Goal: Information Seeking & Learning: Learn about a topic

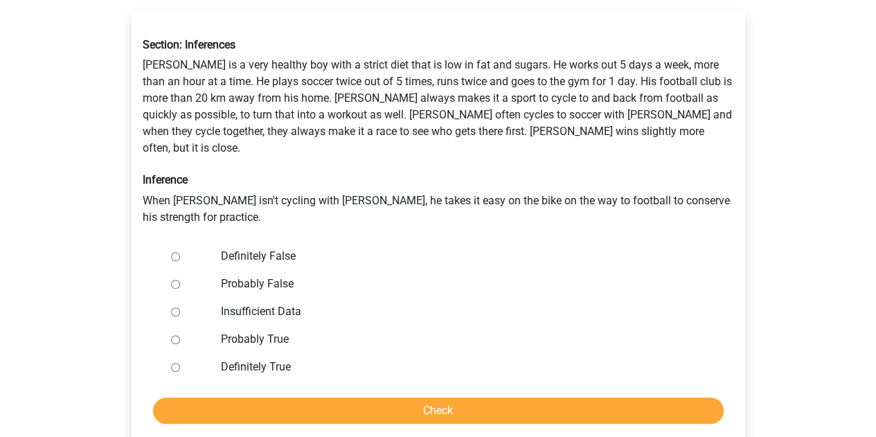
scroll to position [246, 0]
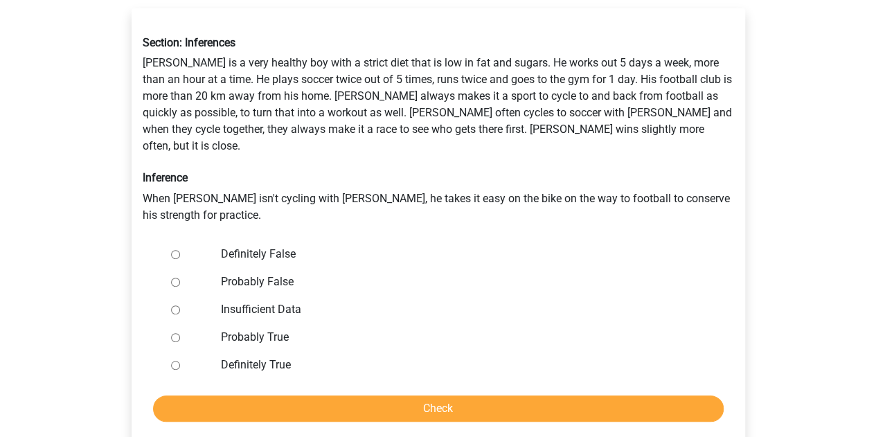
click at [258, 246] on label "Definitely False" at bounding box center [460, 254] width 479 height 17
click at [180, 250] on input "Definitely False" at bounding box center [175, 254] width 9 height 9
radio input "true"
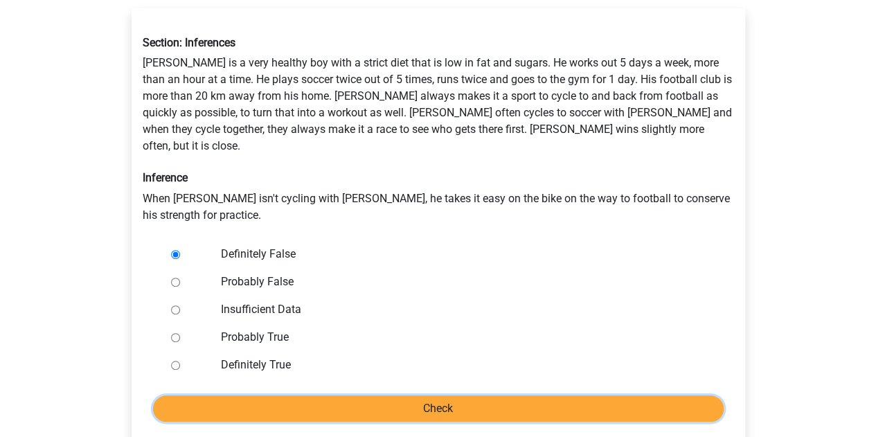
click at [246, 395] on input "Check" at bounding box center [438, 408] width 570 height 26
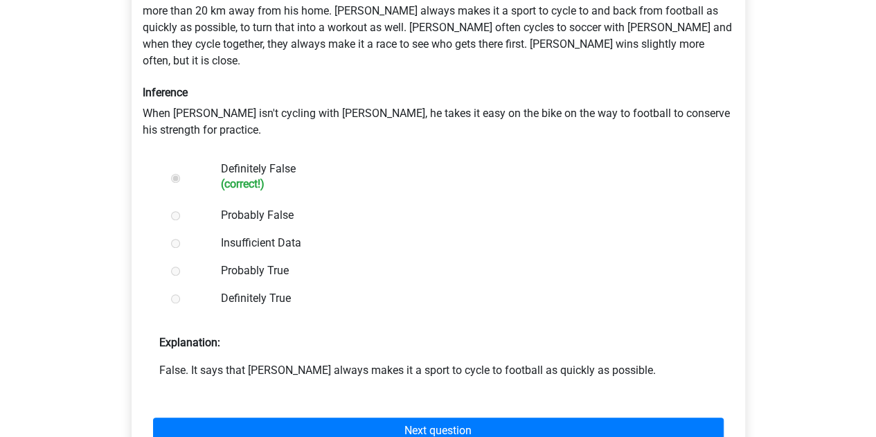
scroll to position [345, 0]
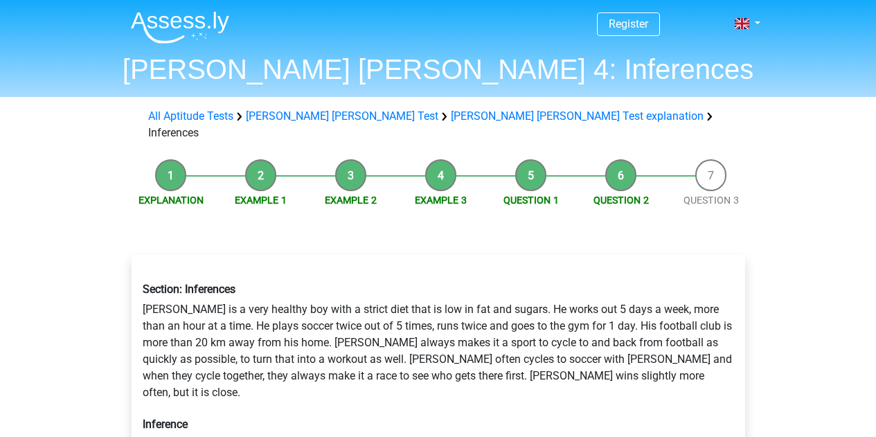
scroll to position [246, 0]
